Goal: Task Accomplishment & Management: Use online tool/utility

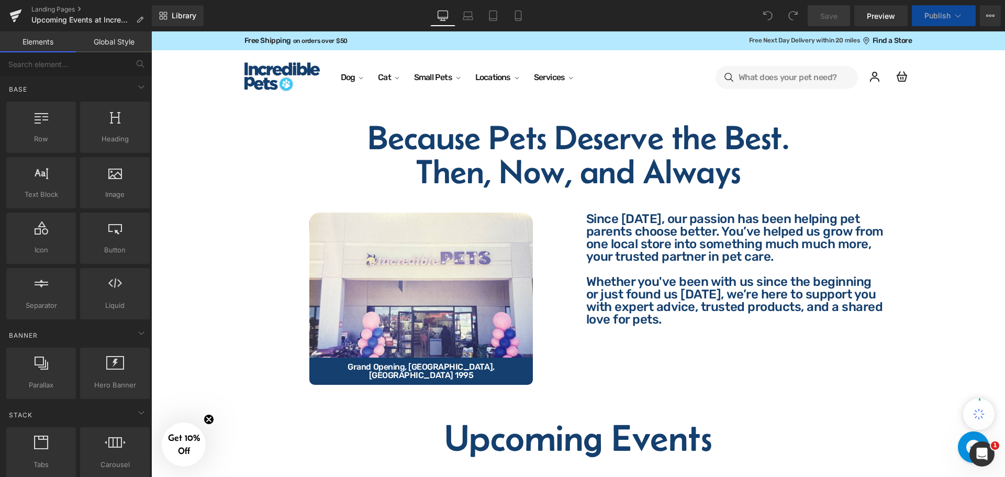
scroll to position [262, 0]
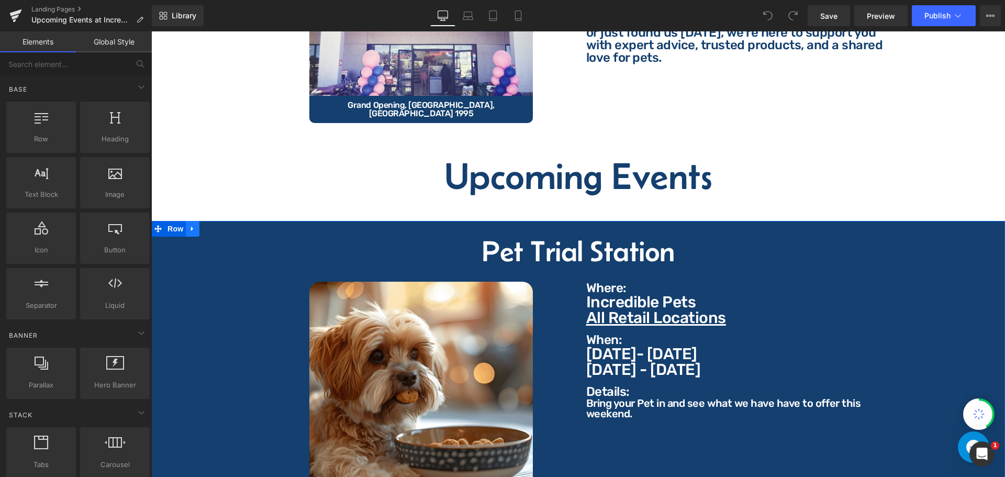
click at [190, 225] on icon at bounding box center [192, 229] width 7 height 8
click at [216, 225] on icon at bounding box center [219, 229] width 7 height 8
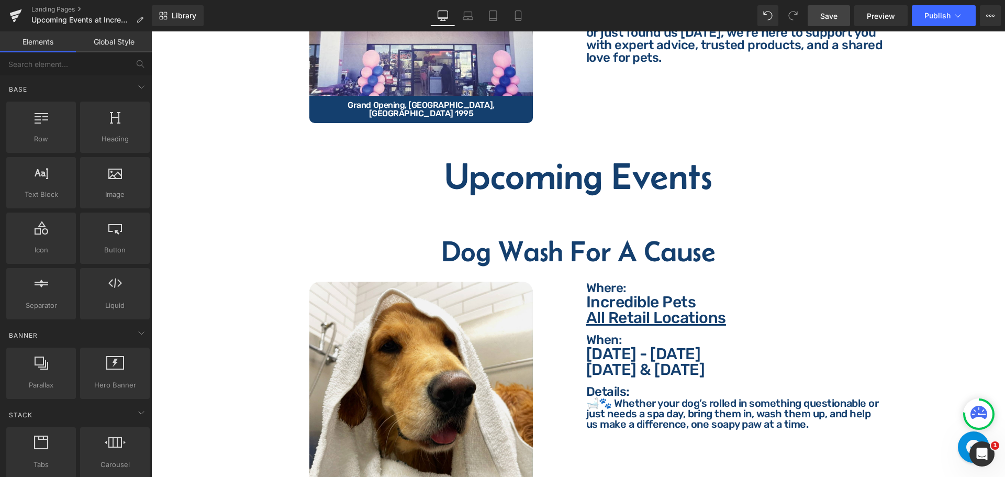
click at [827, 19] on span "Save" at bounding box center [829, 15] width 17 height 11
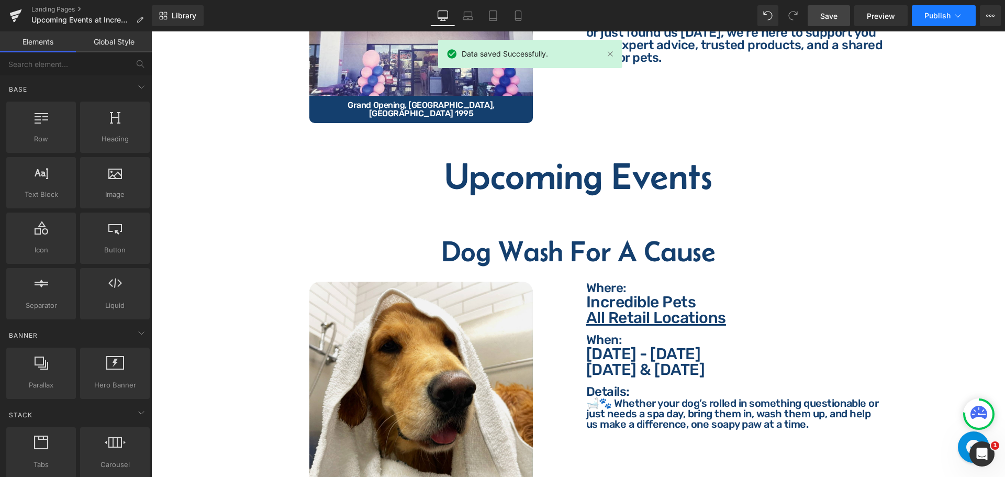
click at [926, 15] on span "Publish" at bounding box center [938, 16] width 26 height 8
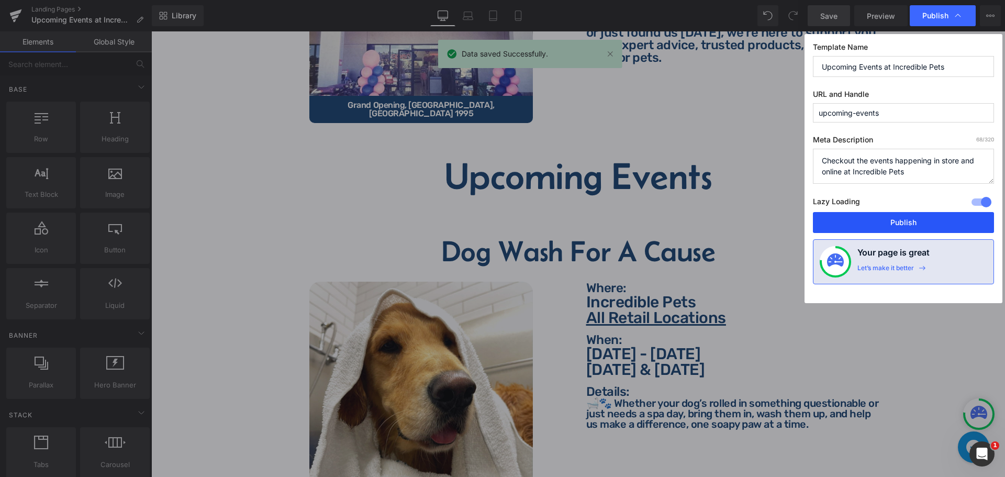
click at [916, 227] on button "Publish" at bounding box center [903, 222] width 181 height 21
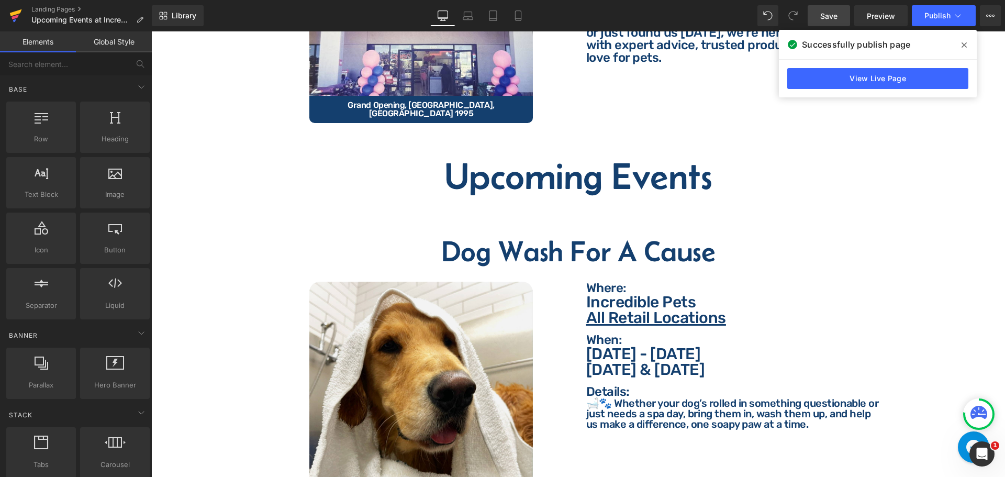
click at [15, 18] on icon at bounding box center [15, 17] width 7 height 5
